Goal: Information Seeking & Learning: Learn about a topic

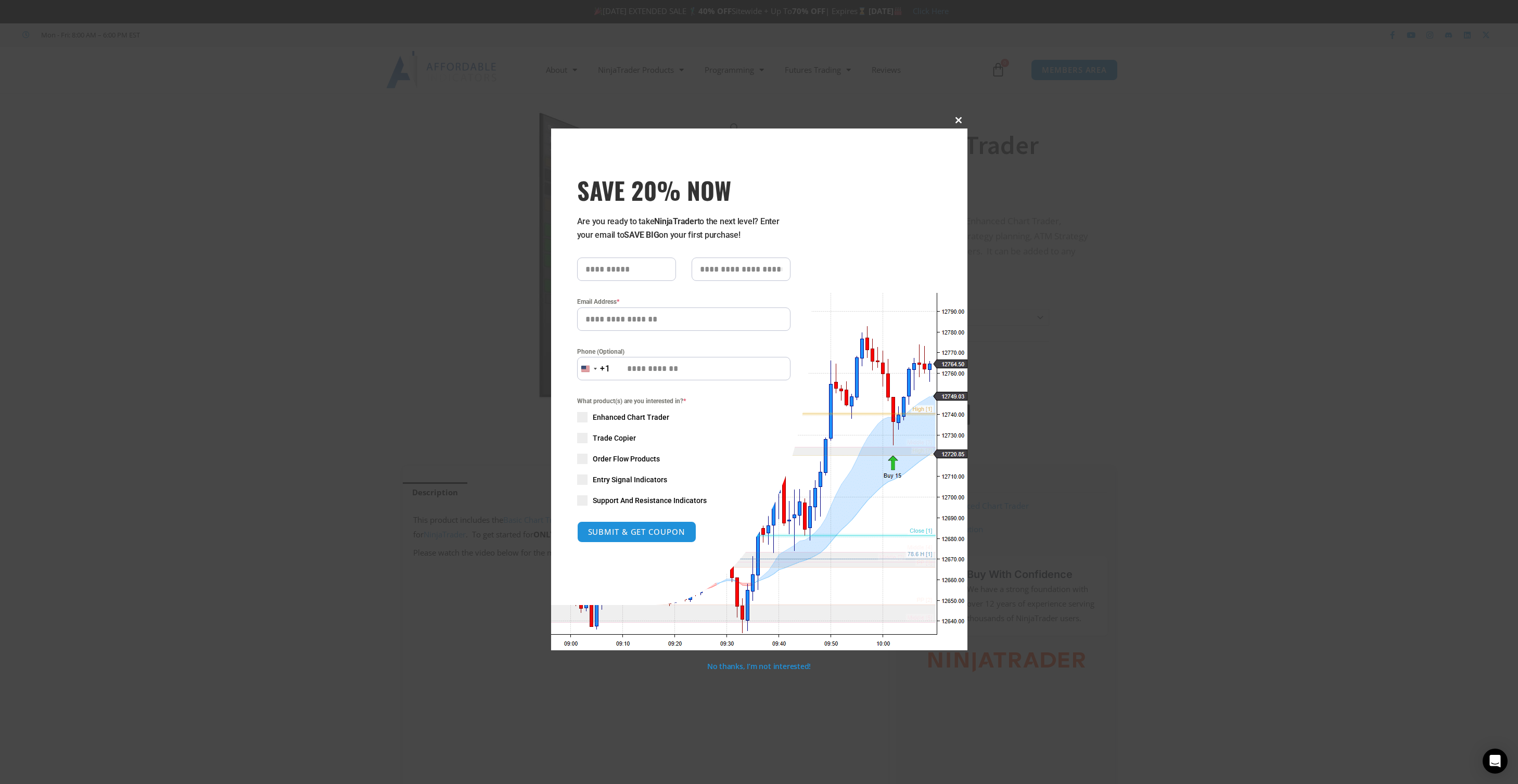
click at [956, 119] on span at bounding box center [959, 120] width 17 height 6
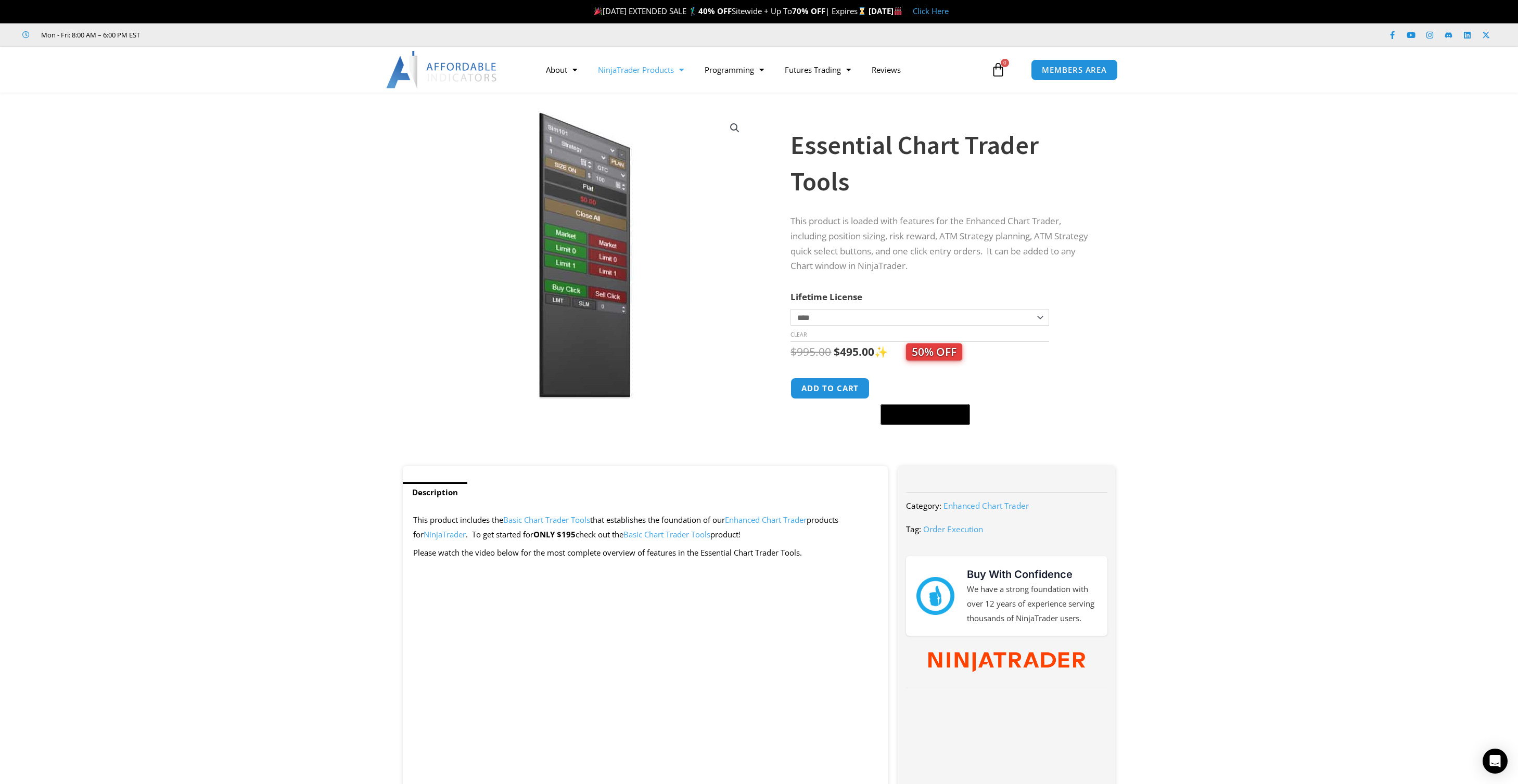
click at [665, 78] on link "NinjaTrader Products" at bounding box center [641, 70] width 106 height 24
click at [638, 123] on link "Trade Copier" at bounding box center [641, 128] width 106 height 19
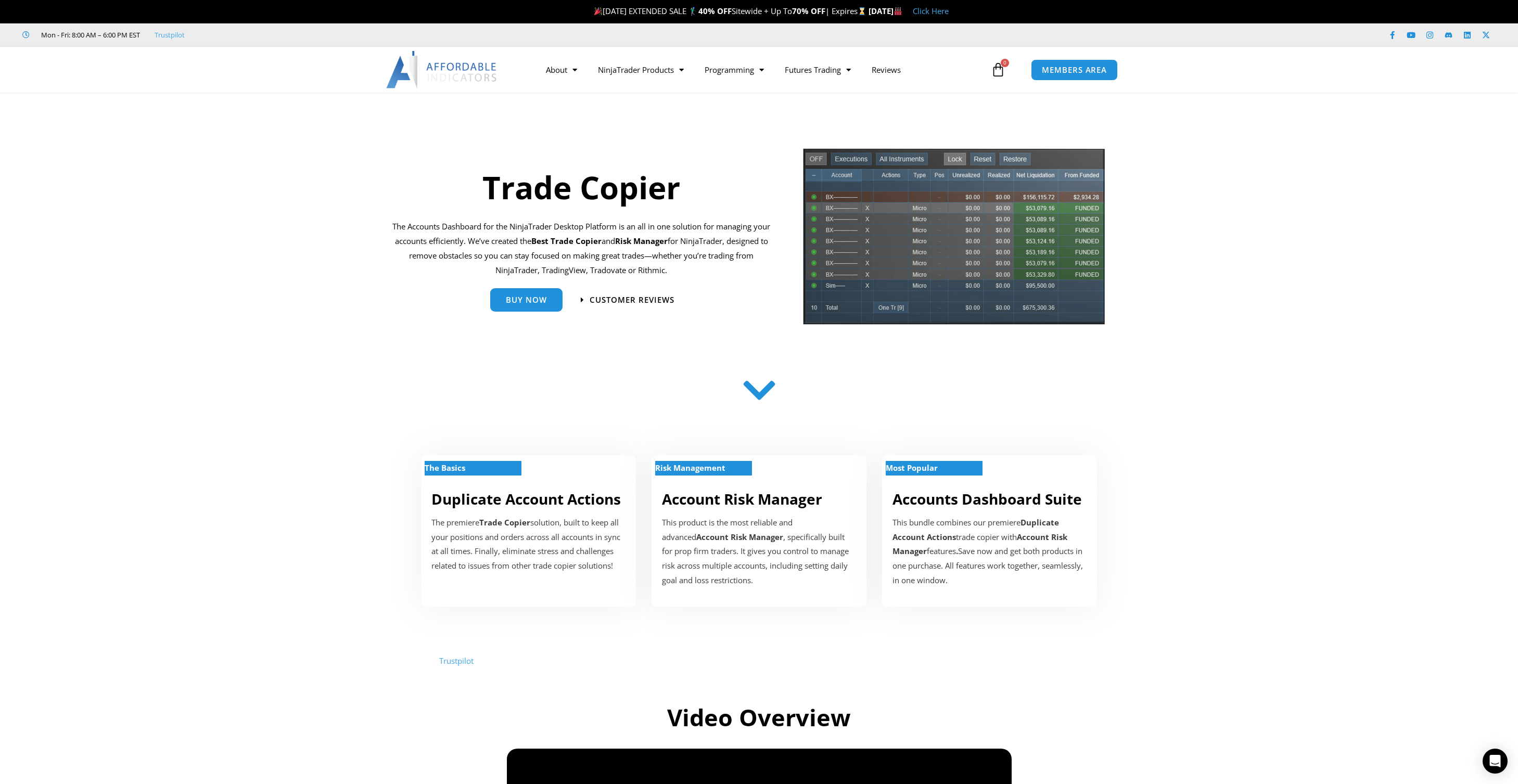
click at [987, 212] on img at bounding box center [953, 240] width 304 height 185
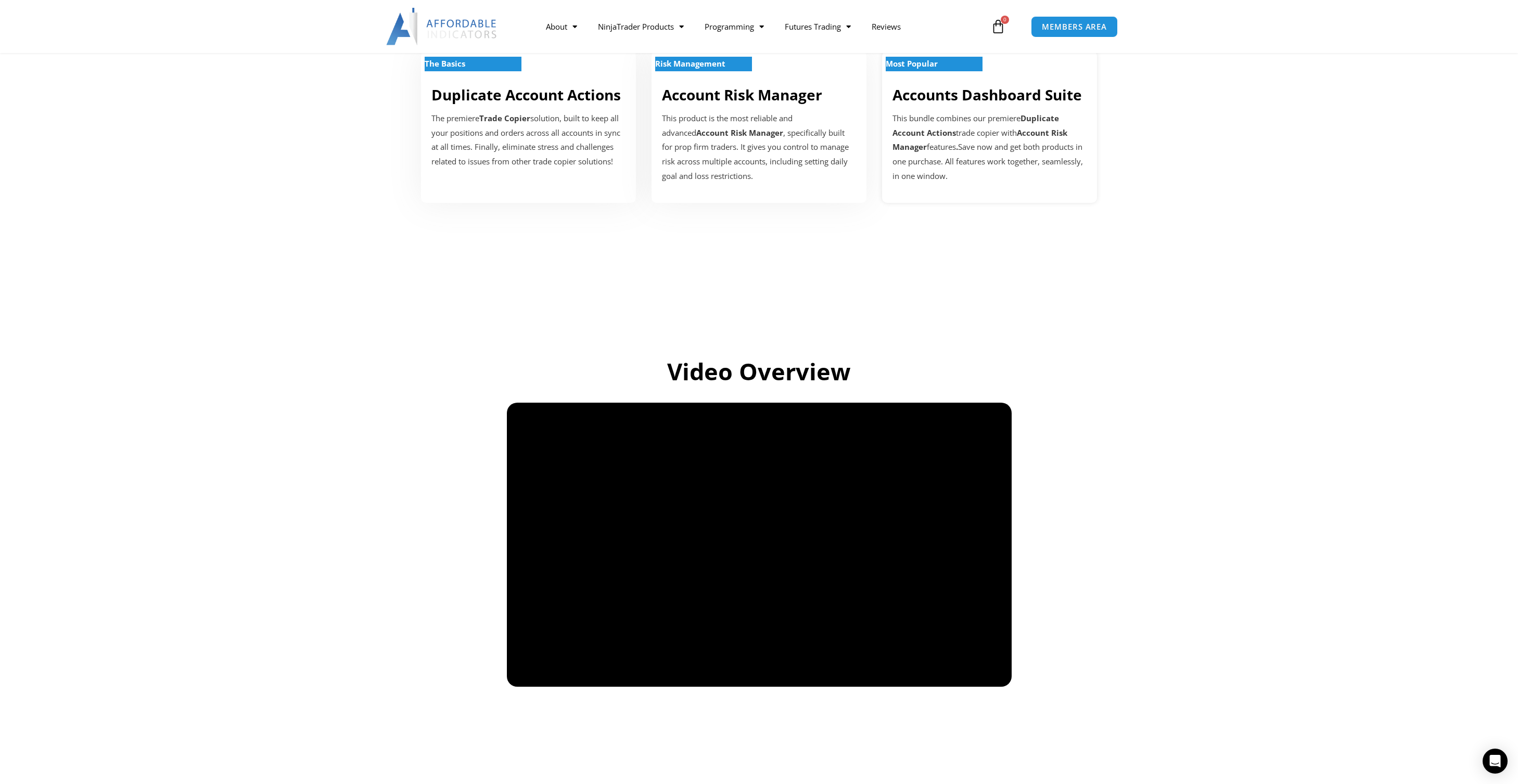
scroll to position [451, 0]
